Goal: Download file/media

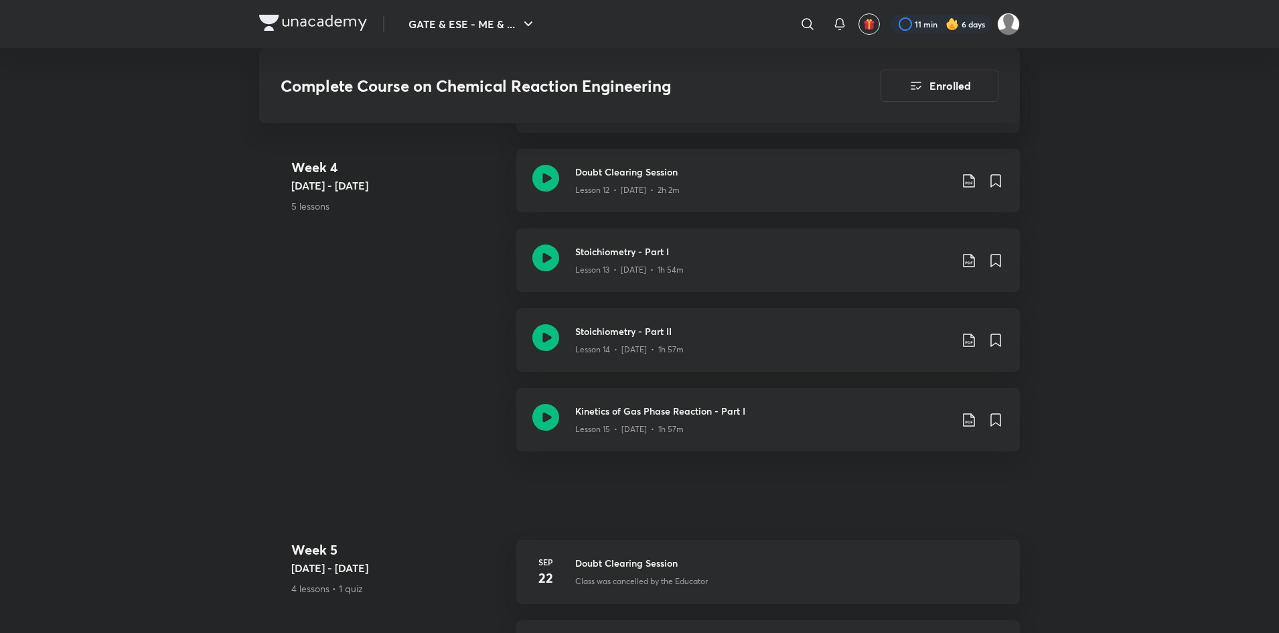
scroll to position [1884, 0]
click at [965, 419] on icon at bounding box center [969, 420] width 16 height 16
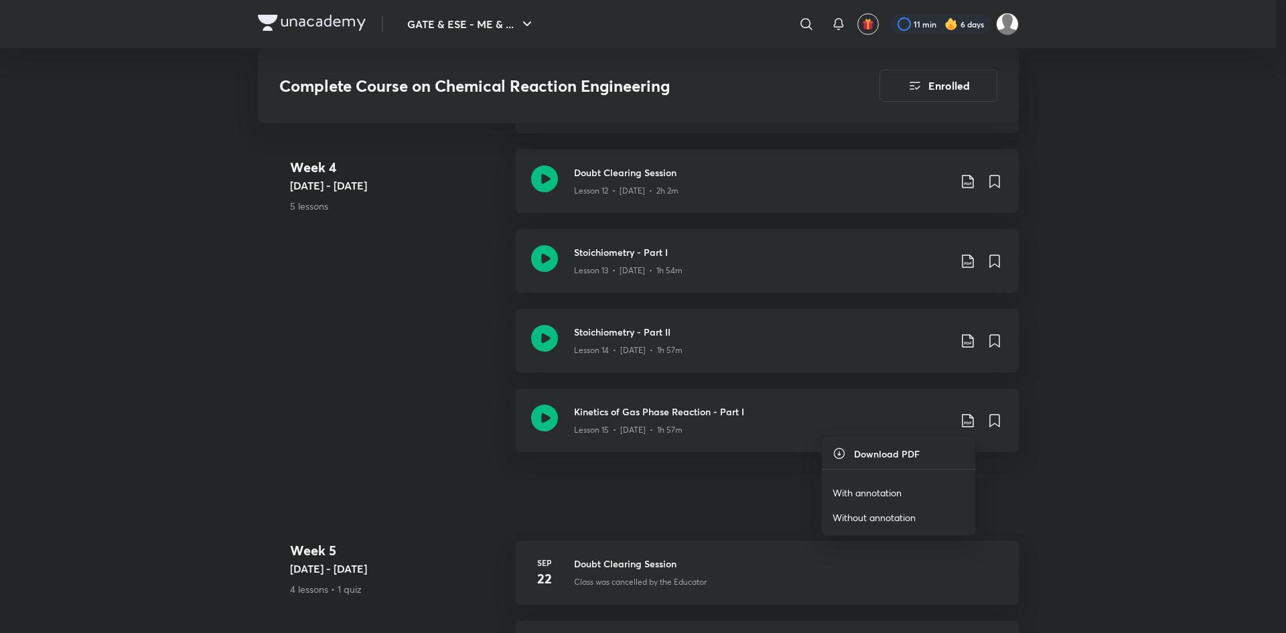
click at [841, 484] on li "With annotation" at bounding box center [898, 492] width 153 height 25
click at [848, 494] on p "With annotation" at bounding box center [866, 492] width 69 height 14
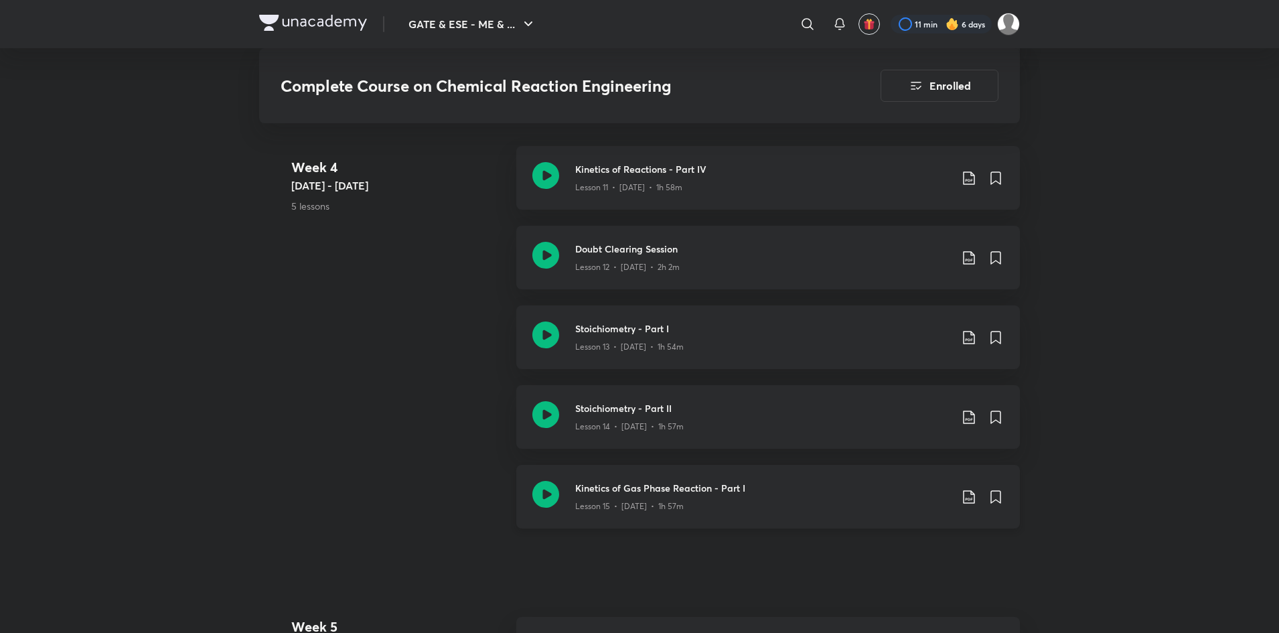
scroll to position [1807, 0]
click at [967, 418] on icon at bounding box center [969, 418] width 16 height 16
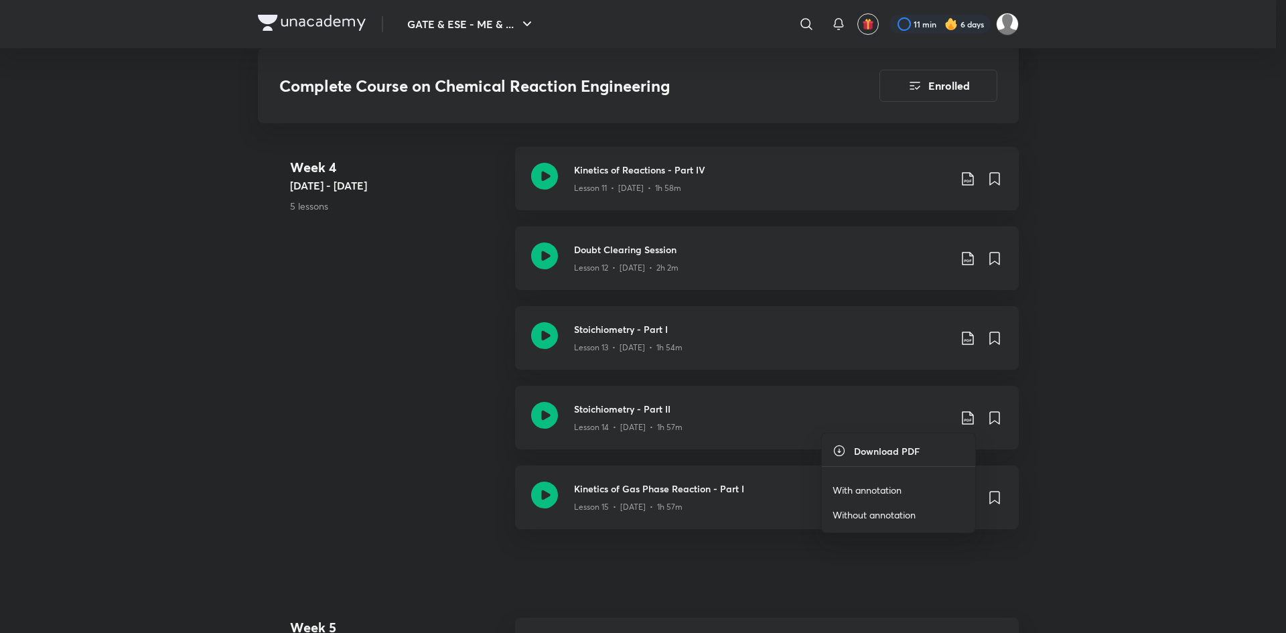
click at [855, 481] on li "With annotation" at bounding box center [898, 489] width 153 height 25
click at [858, 489] on p "With annotation" at bounding box center [866, 490] width 69 height 14
